Goal: Task Accomplishment & Management: Manage account settings

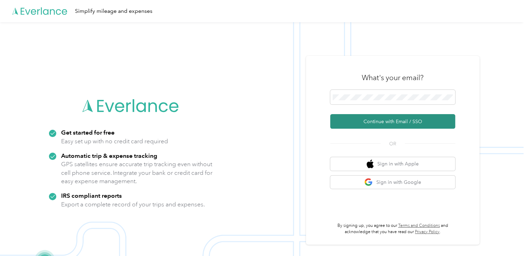
click at [370, 121] on button "Continue with Email / SSO" at bounding box center [392, 121] width 125 height 15
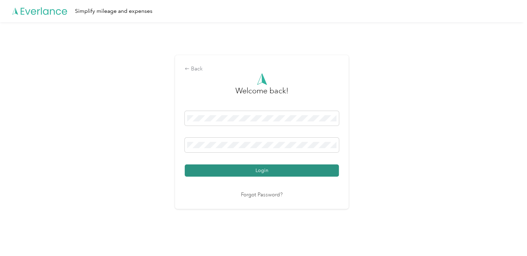
click at [270, 171] on button "Login" at bounding box center [262, 171] width 154 height 12
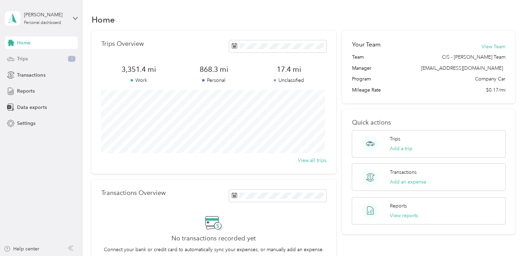
click at [40, 57] on div "Trips 1" at bounding box center [41, 59] width 73 height 13
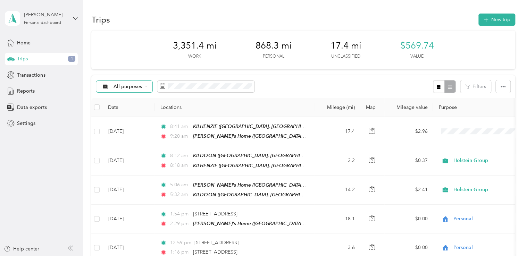
click at [139, 89] on span "All purposes" at bounding box center [128, 86] width 29 height 5
click at [124, 122] on span "Holstein Group" at bounding box center [131, 119] width 35 height 7
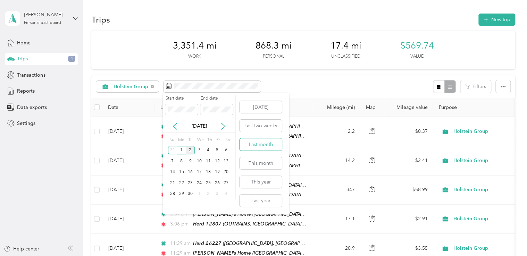
click at [263, 140] on button "Last month" at bounding box center [261, 145] width 42 height 12
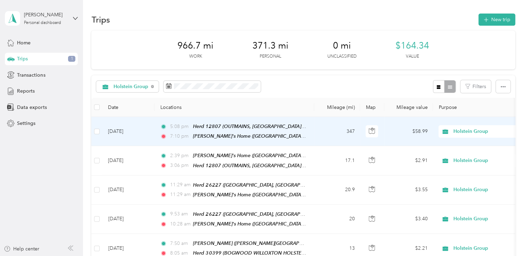
click at [309, 134] on td "5:08 pm Herd 12807 (OUTMAINS, [GEOGRAPHIC_DATA], [GEOGRAPHIC_DATA]) 7:10 pm [PE…" at bounding box center [235, 131] width 160 height 29
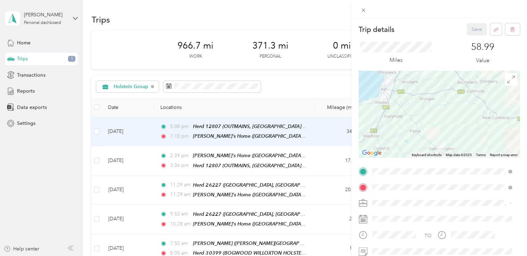
drag, startPoint x: 438, startPoint y: 123, endPoint x: 442, endPoint y: 129, distance: 6.7
click at [442, 129] on div at bounding box center [439, 114] width 161 height 87
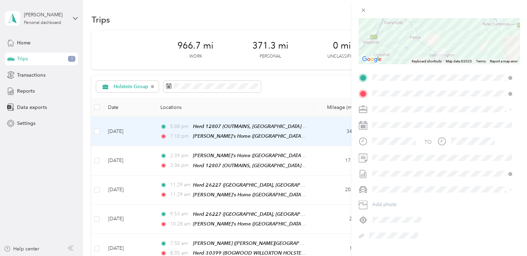
scroll to position [104, 0]
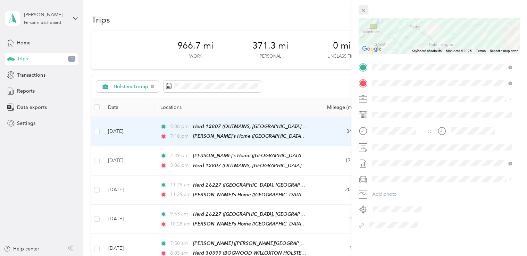
click at [364, 11] on icon at bounding box center [364, 10] width 6 height 6
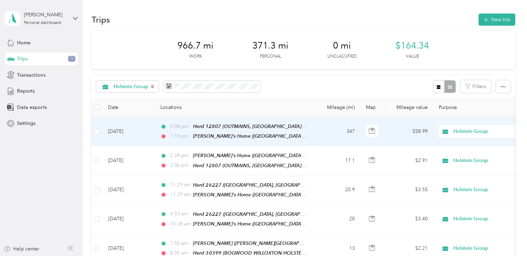
click at [329, 132] on td "347" at bounding box center [337, 131] width 46 height 29
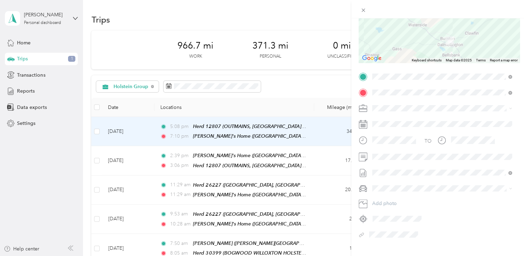
scroll to position [104, 0]
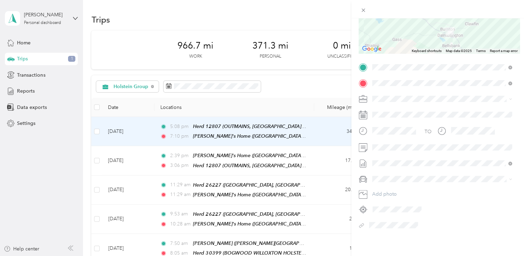
drag, startPoint x: 396, startPoint y: 227, endPoint x: 387, endPoint y: 227, distance: 9.7
click at [387, 227] on div at bounding box center [443, 225] width 153 height 11
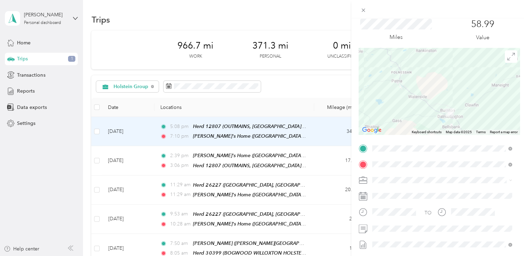
scroll to position [0, 0]
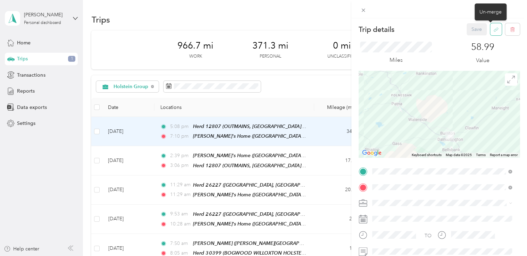
click at [494, 28] on icon "button" at bounding box center [496, 29] width 5 height 5
click at [458, 33] on button "No" at bounding box center [455, 34] width 13 height 11
click at [494, 30] on icon "button" at bounding box center [496, 29] width 5 height 5
click at [473, 34] on button "Yes" at bounding box center [472, 34] width 14 height 11
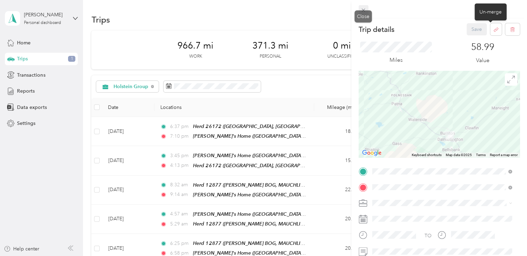
click at [363, 11] on icon at bounding box center [363, 10] width 3 height 3
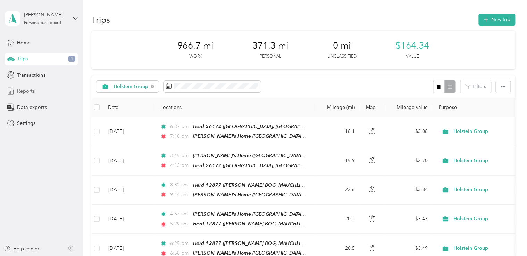
click at [46, 93] on div "Reports" at bounding box center [41, 91] width 73 height 13
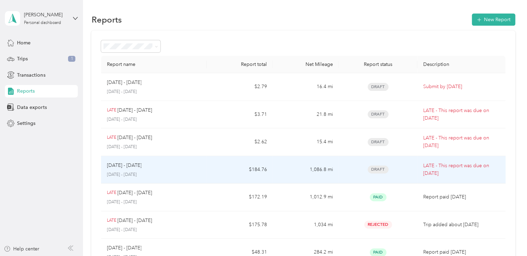
scroll to position [35, 0]
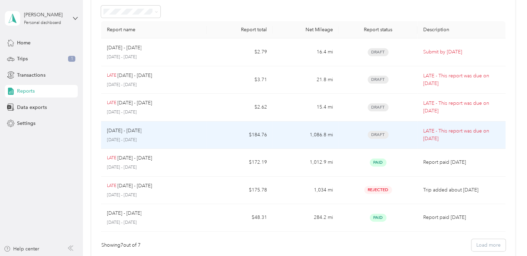
click at [219, 138] on td "$184.76" at bounding box center [240, 136] width 66 height 28
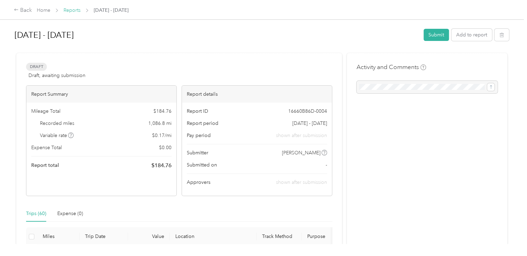
click at [75, 11] on link "Reports" at bounding box center [72, 10] width 17 height 6
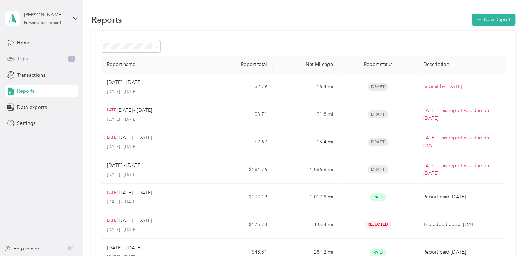
click at [31, 60] on div "Trips 1" at bounding box center [41, 59] width 73 height 13
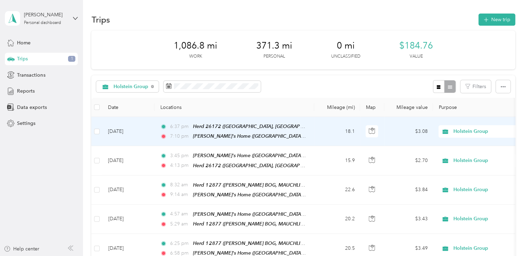
click at [330, 127] on td "18.1" at bounding box center [337, 131] width 46 height 29
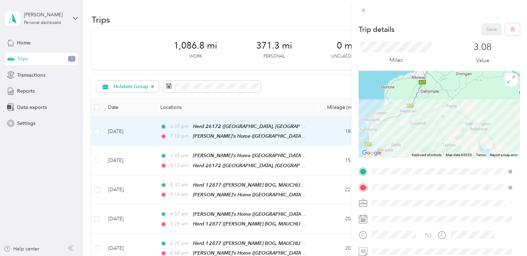
click at [330, 127] on div "Trip details Save This trip cannot be edited because it is either under review,…" at bounding box center [263, 128] width 527 height 256
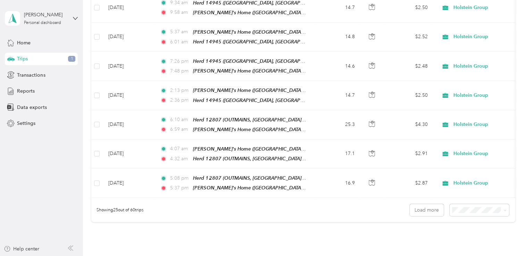
scroll to position [653, 0]
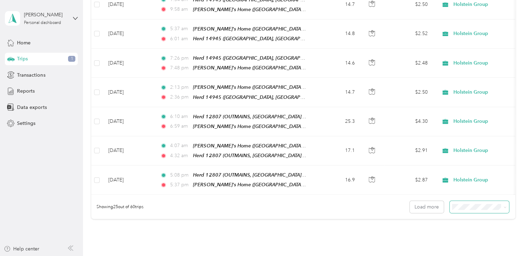
click at [504, 206] on icon at bounding box center [505, 207] width 3 height 3
click at [478, 216] on span "50 per load" at bounding box center [466, 215] width 26 height 6
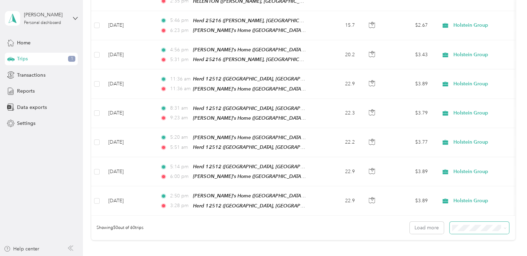
scroll to position [1411, 0]
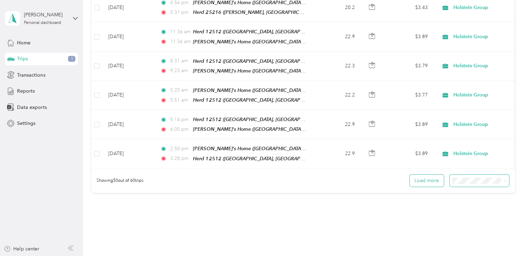
click at [431, 175] on button "Load more" at bounding box center [427, 181] width 34 height 12
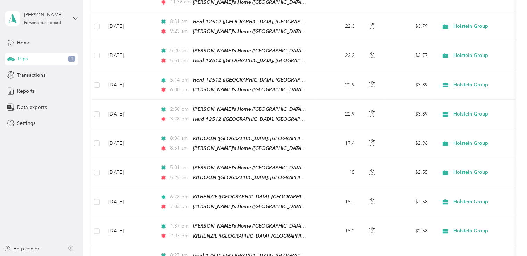
scroll to position [1446, 0]
